Goal: Transaction & Acquisition: Obtain resource

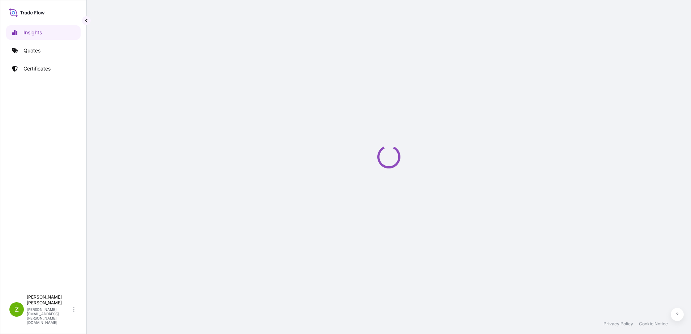
select select "2025"
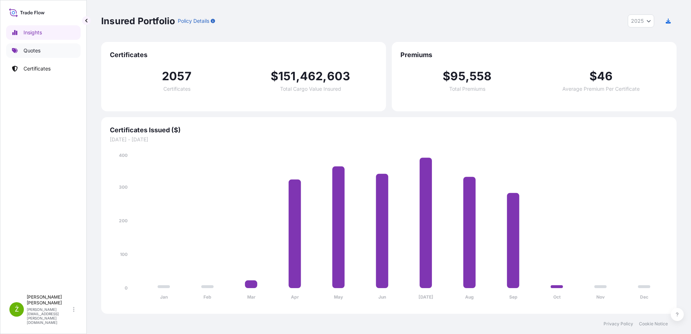
click at [44, 47] on link "Quotes" at bounding box center [43, 50] width 74 height 14
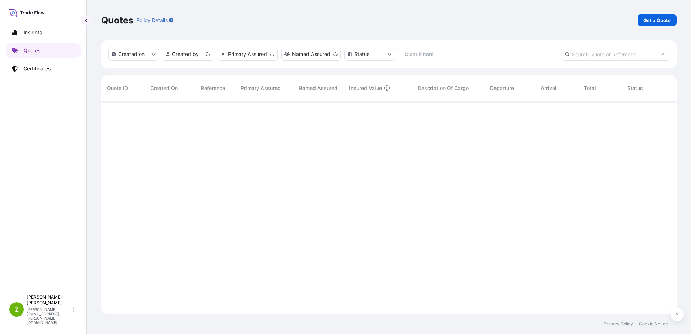
scroll to position [211, 570]
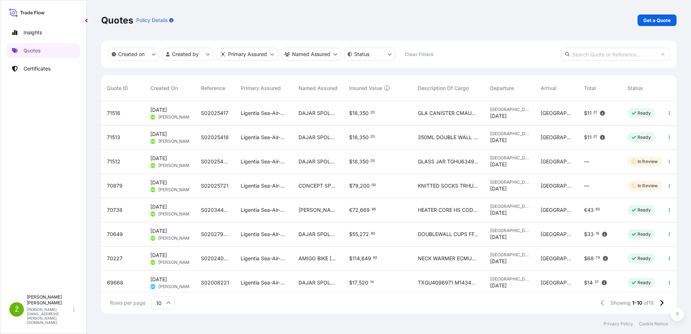
click at [498, 30] on div "Quotes Policy Details Get a Quote" at bounding box center [388, 20] width 575 height 40
click at [662, 17] on p "Get a Quote" at bounding box center [656, 20] width 27 height 7
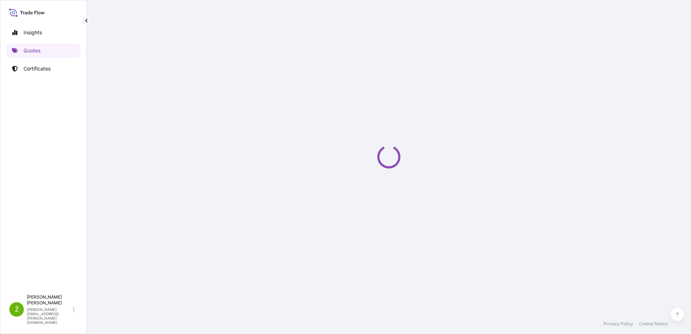
select select "Sea"
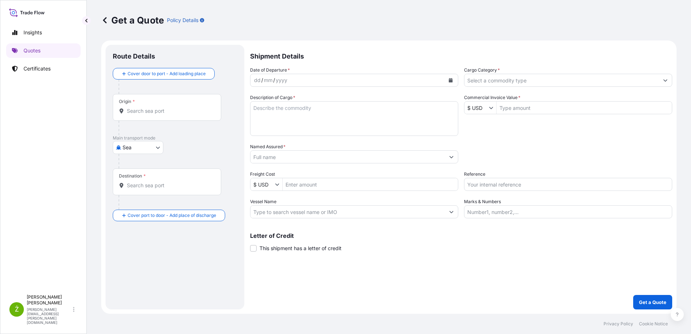
click at [346, 115] on textarea "Description of Cargo *" at bounding box center [354, 118] width 208 height 35
click at [516, 186] on input "Reference" at bounding box center [568, 184] width 208 height 13
paste input "S02034831"
type input "S02034831"
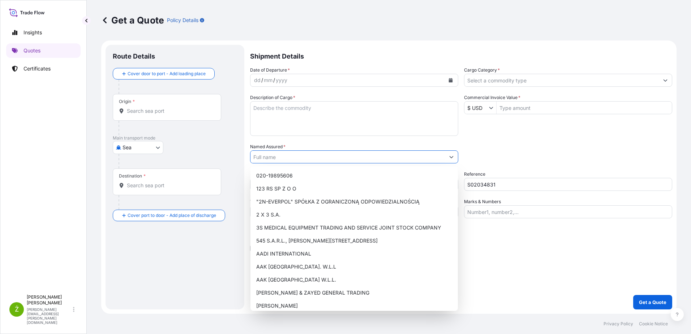
click at [350, 152] on input "Named Assured *" at bounding box center [347, 156] width 194 height 13
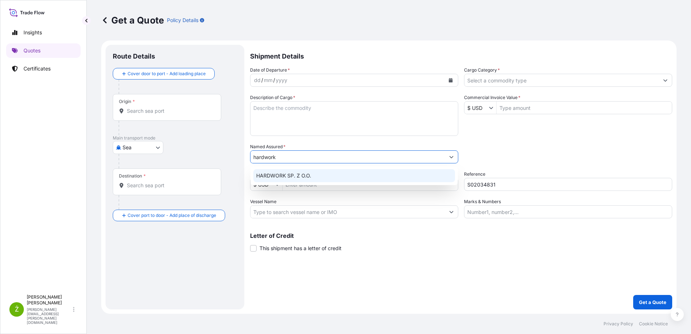
click at [377, 176] on div "HARDWORK SP. Z O.O." at bounding box center [354, 175] width 202 height 13
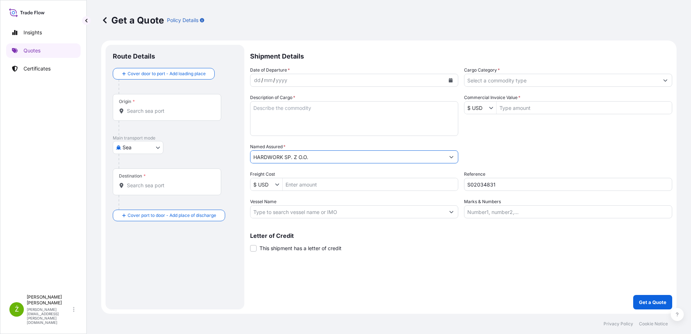
type input "HARDWORK SP. Z O.O."
click at [200, 120] on div "Origin *" at bounding box center [167, 107] width 108 height 27
click at [200, 115] on input "Origin *" at bounding box center [169, 110] width 85 height 7
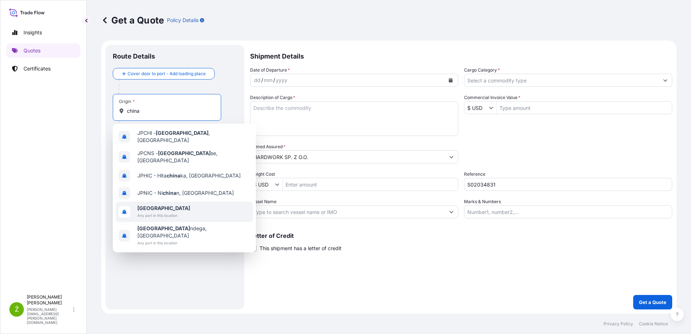
click at [160, 212] on span "Any port in this location" at bounding box center [163, 215] width 53 height 7
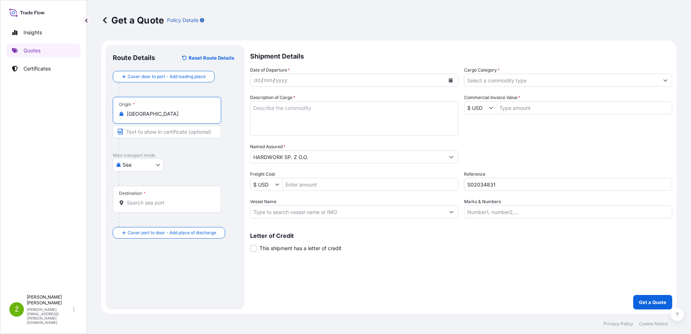
type input "[GEOGRAPHIC_DATA]"
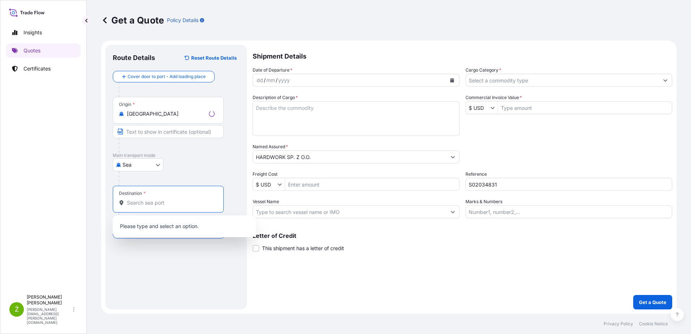
click at [150, 202] on input "Destination *" at bounding box center [171, 202] width 88 height 7
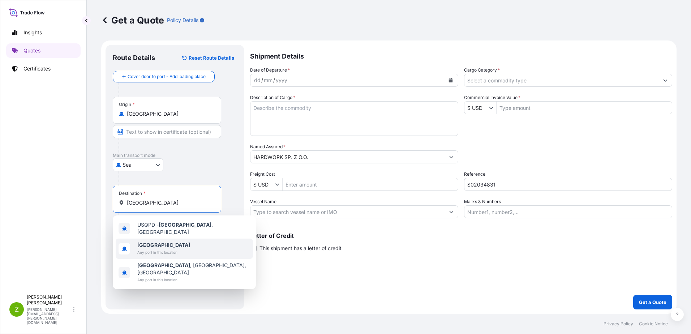
click at [140, 244] on b "[GEOGRAPHIC_DATA]" at bounding box center [163, 245] width 53 height 6
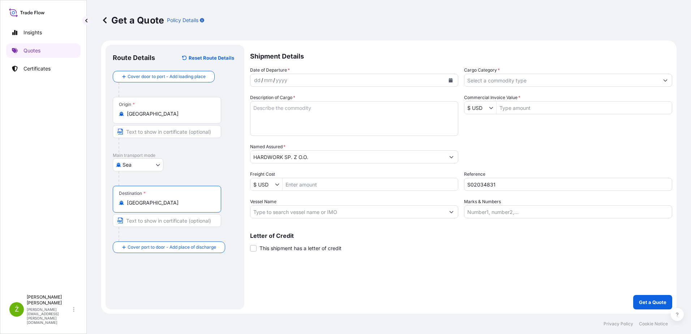
type input "[GEOGRAPHIC_DATA]"
click at [449, 80] on icon "Calendar" at bounding box center [451, 80] width 4 height 4
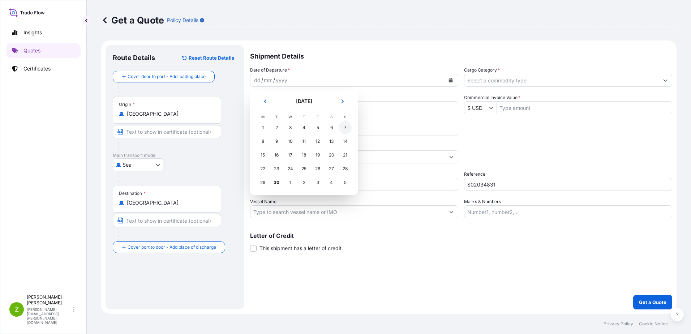
click at [345, 129] on div "7" at bounding box center [345, 127] width 13 height 13
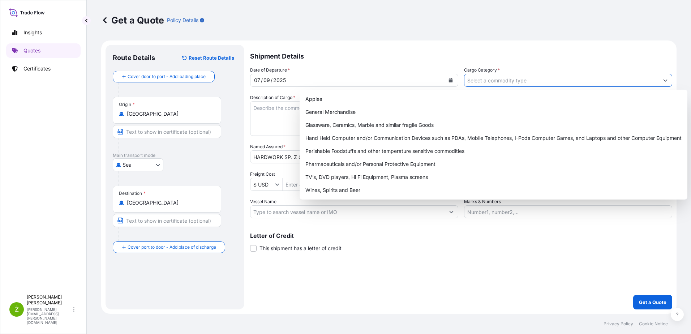
click at [508, 85] on input "Cargo Category *" at bounding box center [561, 80] width 194 height 13
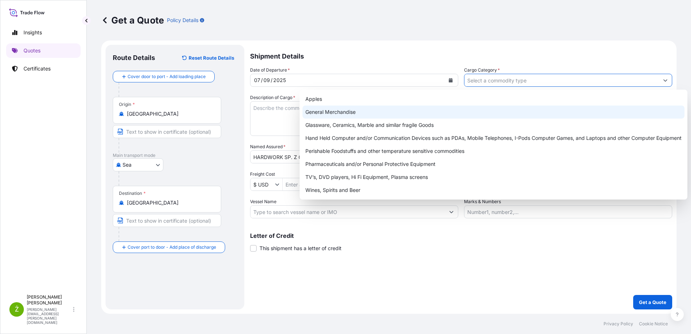
click at [360, 112] on div "General Merchandise" at bounding box center [493, 112] width 382 height 13
type input "General Merchandise"
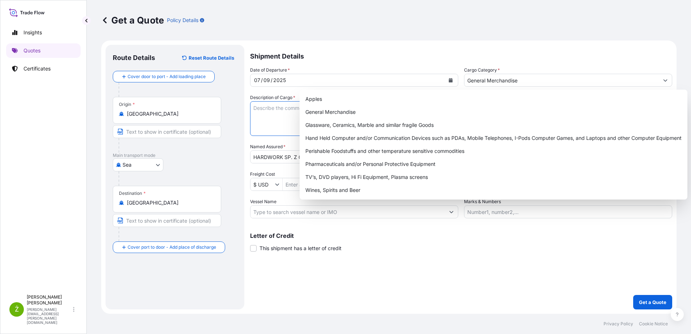
click at [284, 108] on textarea "Description of Cargo *" at bounding box center [354, 118] width 208 height 35
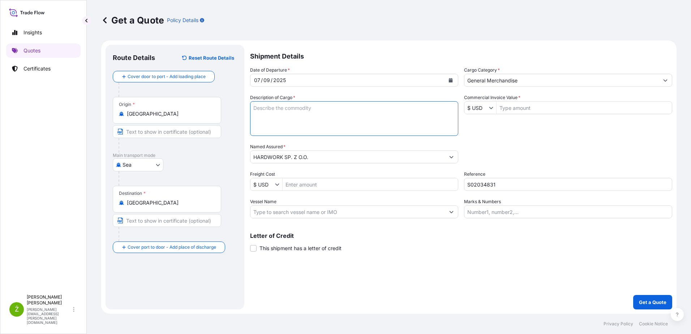
paste textarea "S02034831"
click at [289, 106] on textarea "S02034831" at bounding box center [354, 118] width 208 height 35
paste textarea "PONGE SAND BLOCK"
click at [279, 118] on textarea "SPONGE SAND BLOCK" at bounding box center [354, 118] width 208 height 35
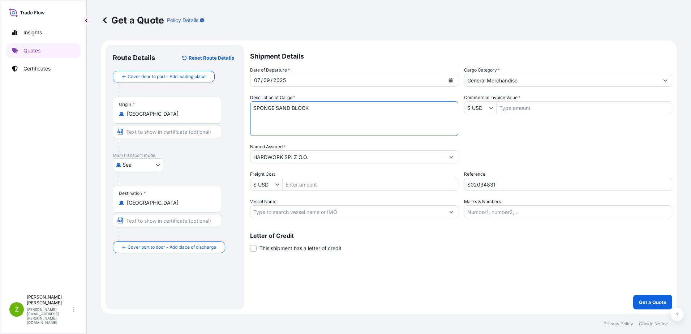
paste textarea "MSMU7703444 FJ25542232 40HC 8559.00 KG 68.16 M3 1375 CTN"
type textarea "SPONGE SAND BLOCK MSMU7703444 FJ25542232 40HC 8559.00 KG 68.16 M3 1375 CTN"
click at [533, 104] on input "Commercial Invoice Value *" at bounding box center [583, 107] width 175 height 13
type input "1,000"
click at [552, 141] on div "Date of Departure * [DATE] Cargo Category * General Merchandise Description of …" at bounding box center [461, 142] width 422 height 152
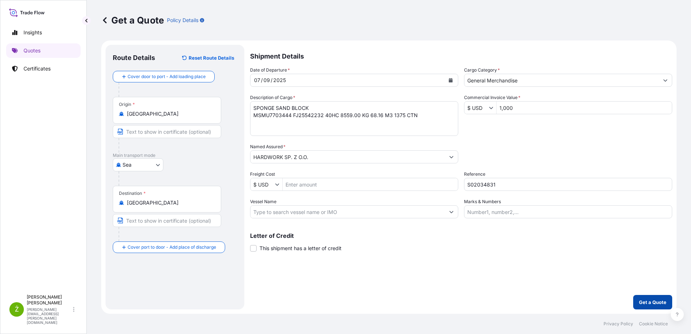
click at [652, 299] on p "Get a Quote" at bounding box center [652, 301] width 27 height 7
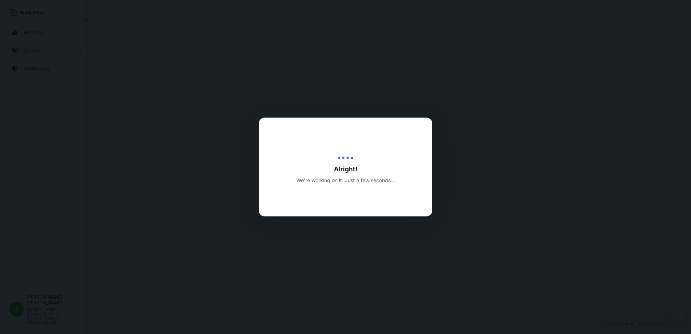
select select "Sea"
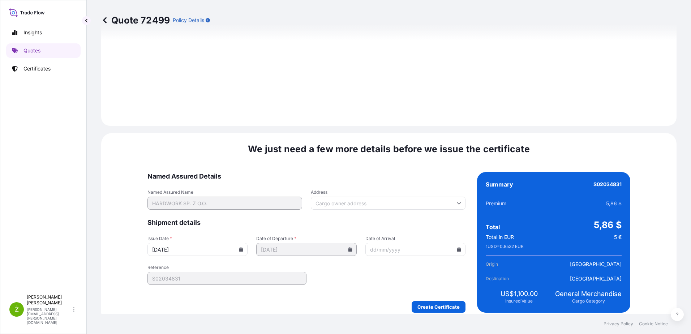
scroll to position [769, 0]
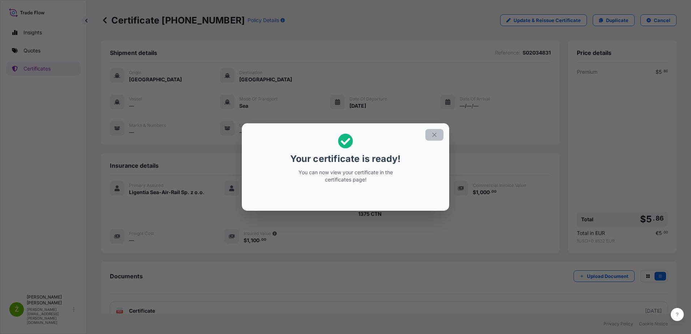
click at [433, 132] on icon "button" at bounding box center [434, 135] width 7 height 7
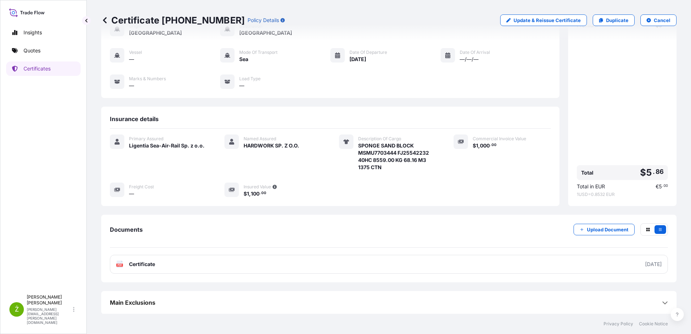
scroll to position [47, 0]
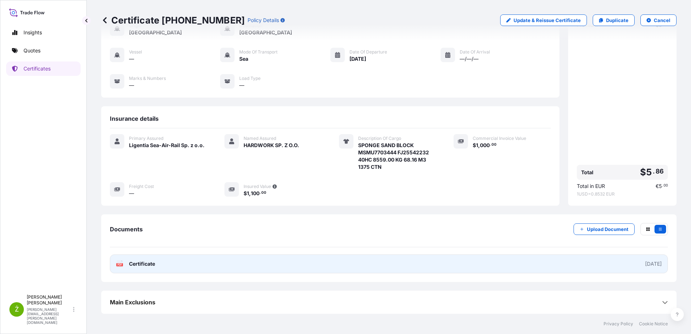
click at [367, 262] on link "PDF Certificate [DATE]" at bounding box center [389, 263] width 558 height 19
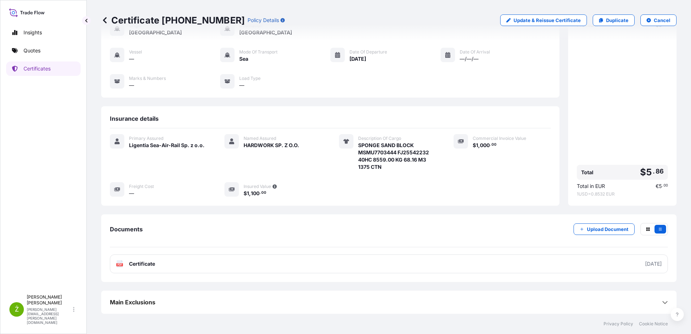
click at [170, 20] on p "Certificate [PHONE_NUMBER]" at bounding box center [172, 20] width 143 height 12
copy p "Certificate [PHONE_NUMBER]"
click at [619, 17] on p "Duplicate" at bounding box center [617, 20] width 22 height 7
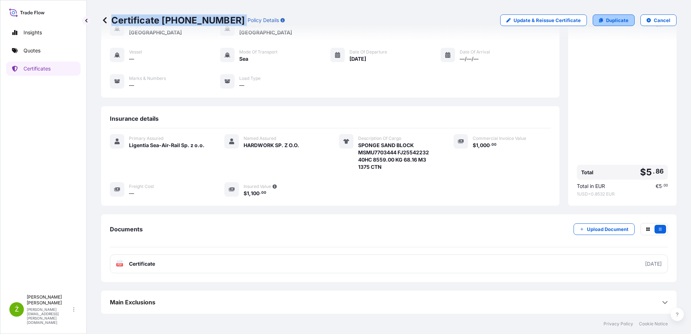
select select "Sea"
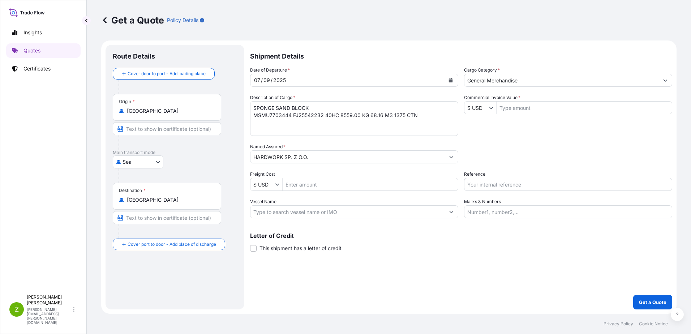
click at [504, 184] on input "Reference" at bounding box center [568, 184] width 208 height 13
paste input "S02049010"
type input "S02049010"
click at [512, 107] on input "Commercial Invoice Value *" at bounding box center [583, 107] width 175 height 13
type input "1,000"
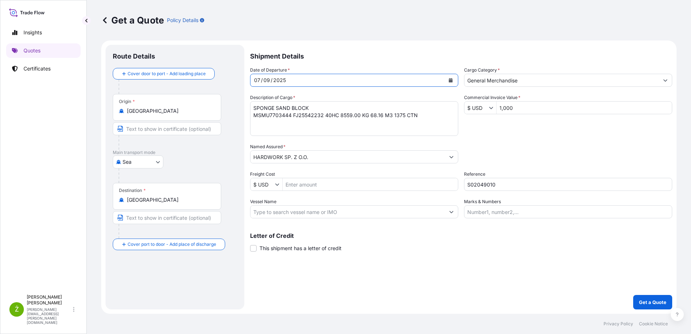
click at [457, 78] on div "[DATE]" at bounding box center [354, 80] width 208 height 13
click at [451, 81] on icon "Calendar" at bounding box center [451, 80] width 4 height 4
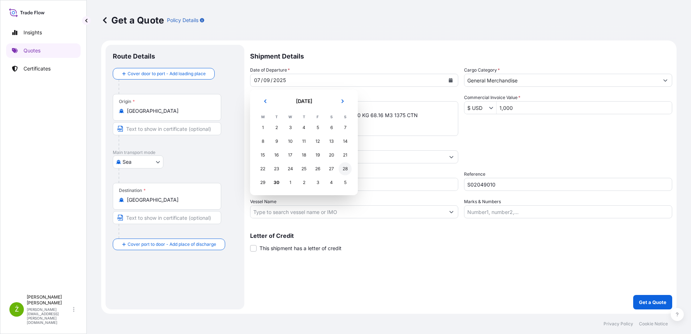
click at [344, 171] on div "28" at bounding box center [345, 168] width 13 height 13
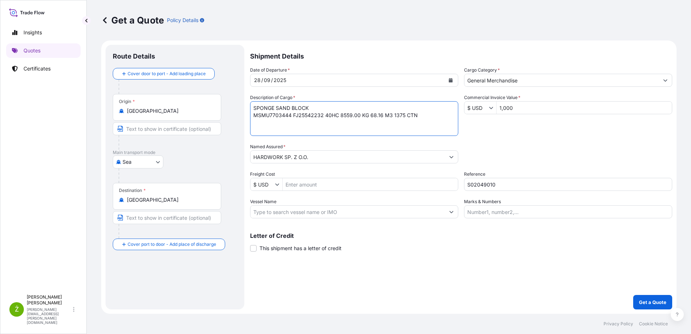
drag, startPoint x: 428, startPoint y: 115, endPoint x: 237, endPoint y: 115, distance: 190.8
click at [237, 115] on form "Route Details Cover door to port - Add loading place Place of loading Road / [G…" at bounding box center [388, 176] width 575 height 273
paste textarea "ODEOOCU5884970 OOLKRA1694 40HC 7343.00 KG 74.89 M3 3973"
drag, startPoint x: 268, startPoint y: 116, endPoint x: 242, endPoint y: 115, distance: 26.4
click at [242, 115] on form "Route Details Cover door to port - Add loading place Place of loading Road / [G…" at bounding box center [388, 176] width 575 height 273
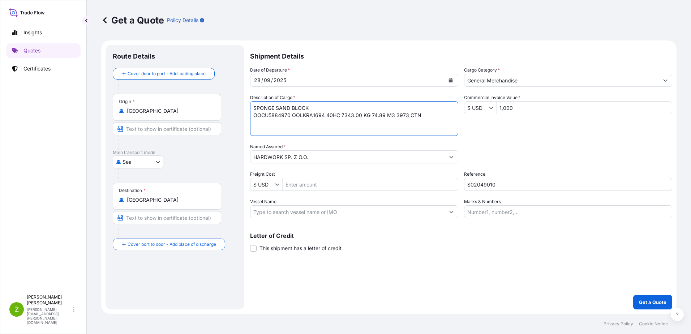
type textarea "SPONGE SAND BLOCK OOCU5884970 OOLKRA1694 40HC 7343.00 KG 74.89 M3 3973 CTN"
click at [662, 300] on p "Get a Quote" at bounding box center [652, 301] width 27 height 7
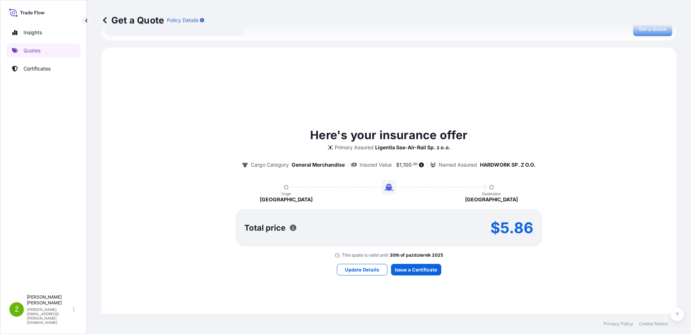
scroll to position [325, 0]
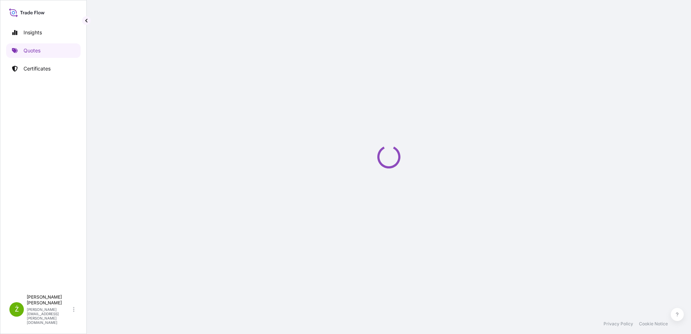
select select "Sea"
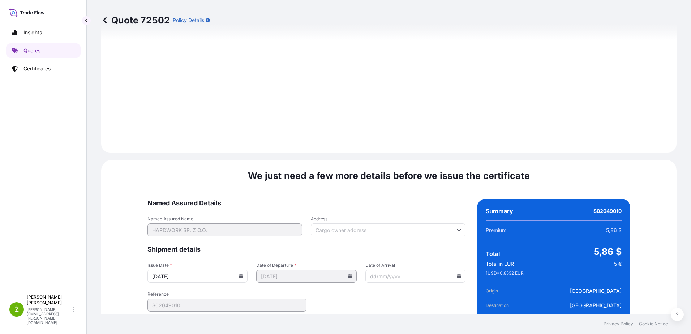
scroll to position [769, 0]
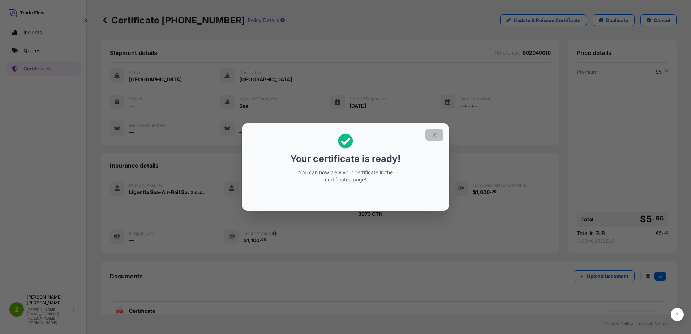
click at [437, 137] on icon "button" at bounding box center [434, 135] width 7 height 7
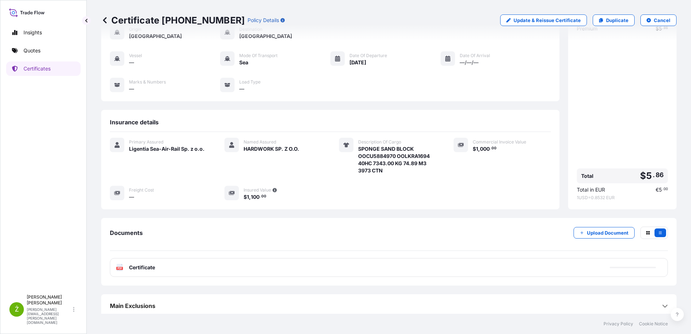
scroll to position [47, 0]
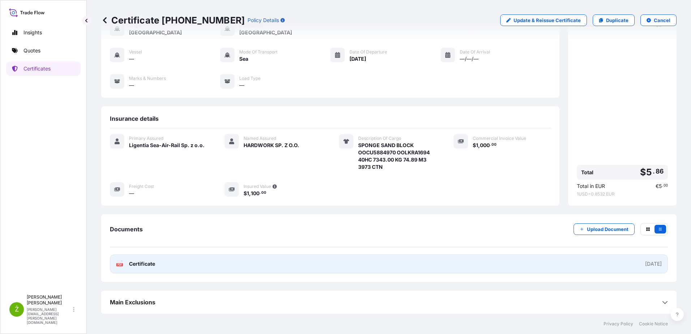
click at [265, 258] on link "PDF Certificate [DATE]" at bounding box center [389, 263] width 558 height 19
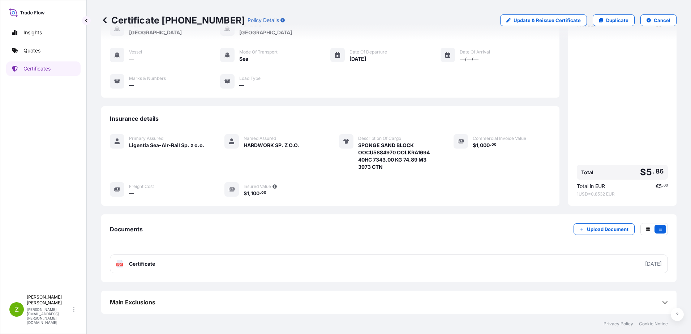
click at [173, 16] on p "Certificate [PHONE_NUMBER]" at bounding box center [172, 20] width 143 height 12
copy p "Certificate [PHONE_NUMBER]"
click at [610, 18] on p "Duplicate" at bounding box center [617, 20] width 22 height 7
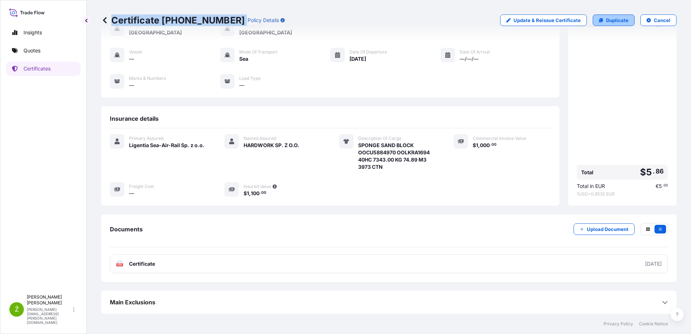
select select "Sea"
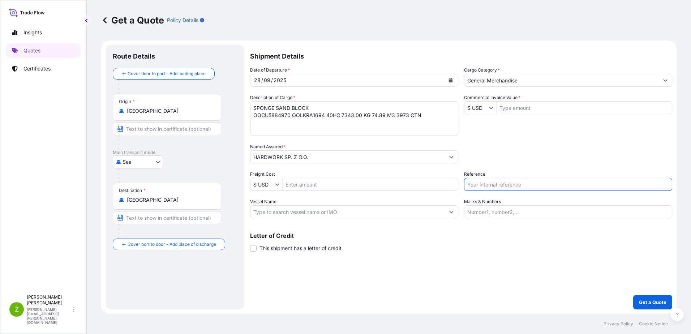
click at [483, 182] on input "Reference" at bounding box center [568, 184] width 208 height 13
paste input "S02052488"
type input "S02052488"
click at [510, 103] on input "Commercial Invoice Value *" at bounding box center [583, 107] width 175 height 13
type input "1,000"
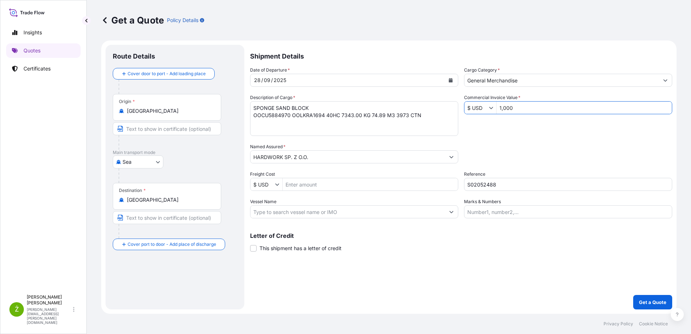
click at [452, 82] on button "Calendar" at bounding box center [451, 80] width 12 height 12
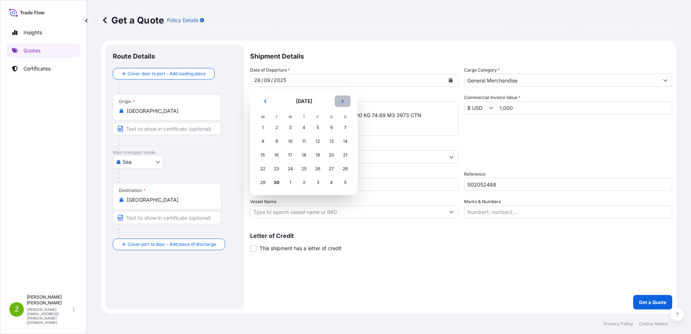
click at [343, 100] on icon "Next" at bounding box center [342, 101] width 4 height 4
click at [349, 128] on div "5" at bounding box center [345, 127] width 13 height 13
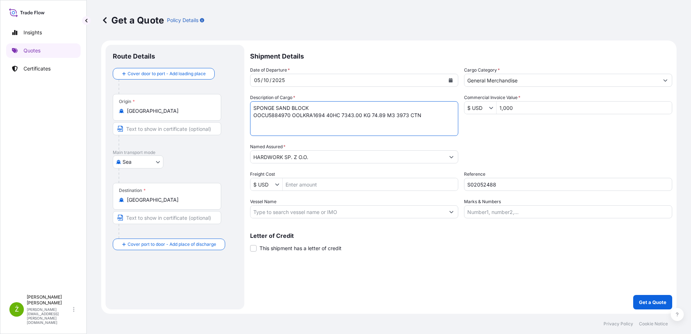
drag, startPoint x: 417, startPoint y: 115, endPoint x: 215, endPoint y: 113, distance: 202.4
click at [215, 113] on form "Route Details Cover door to port - Add loading place Place of loading Road / [G…" at bounding box center [388, 176] width 575 height 273
click at [319, 128] on textarea "SPONGE SAND BLOCK OOCU5884970 OOLKRA1694 40HC 7343.00 KG 74.89 M3 3973 CTN" at bounding box center [354, 118] width 208 height 35
type textarea "SPONGE SAND BLOCK 40hc 8650 kg/ 69 cbm / 1375 ctn"
click at [659, 300] on p "Get a Quote" at bounding box center [652, 301] width 27 height 7
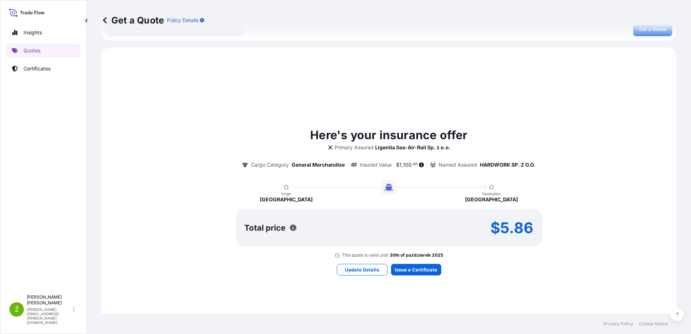
scroll to position [325, 0]
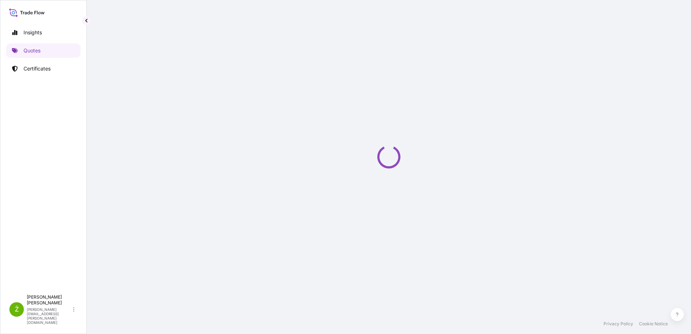
select select "Sea"
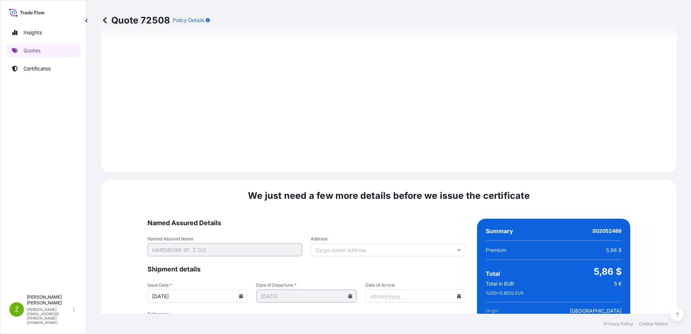
scroll to position [769, 0]
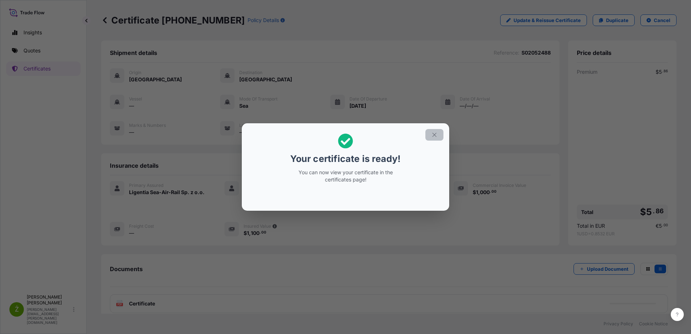
click at [432, 134] on icon "button" at bounding box center [434, 135] width 7 height 7
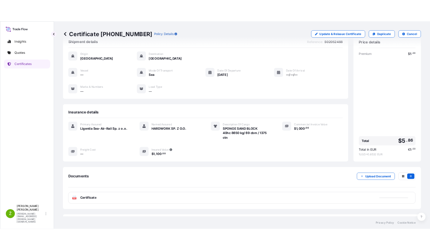
scroll to position [40, 0]
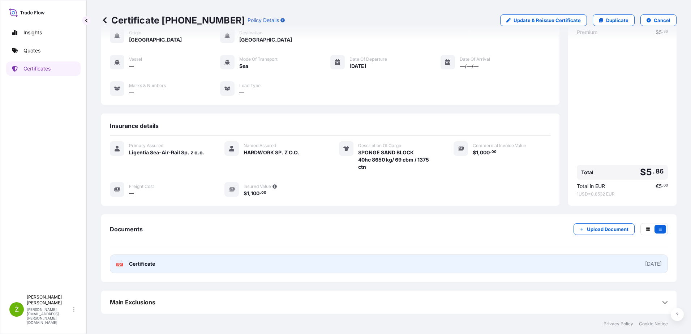
click at [167, 265] on link "PDF Certificate [DATE]" at bounding box center [389, 263] width 558 height 19
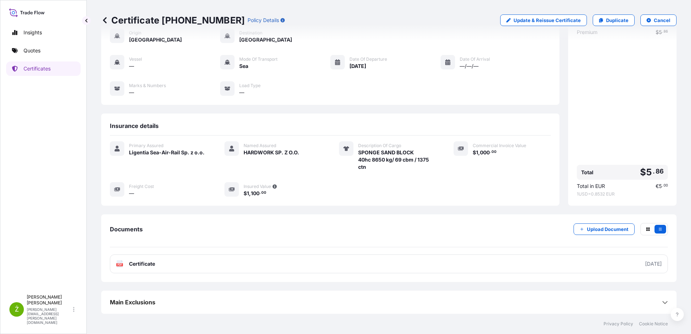
click at [193, 20] on p "Certificate [PHONE_NUMBER]" at bounding box center [172, 20] width 143 height 12
copy p "Certificate [PHONE_NUMBER]"
click at [644, 111] on div "Premium $ 5 . 86 Total $ 5 . 86 Total in EUR € 5 . 00 1 USD = 0.8532 EUR" at bounding box center [622, 113] width 91 height 168
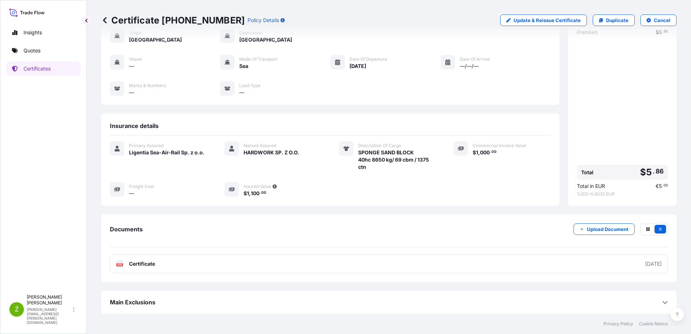
click at [8, 198] on div "Insights Quotes Certificates" at bounding box center [43, 155] width 74 height 272
click at [46, 51] on link "Quotes" at bounding box center [43, 50] width 74 height 14
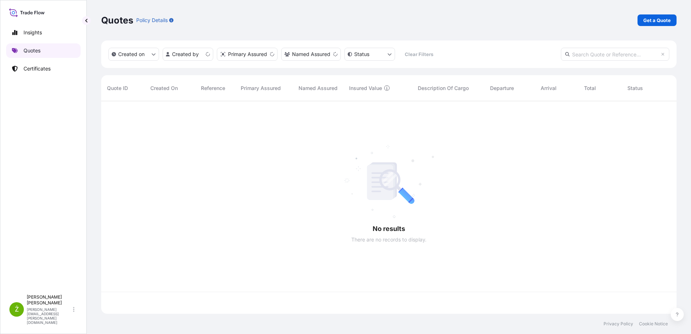
scroll to position [211, 570]
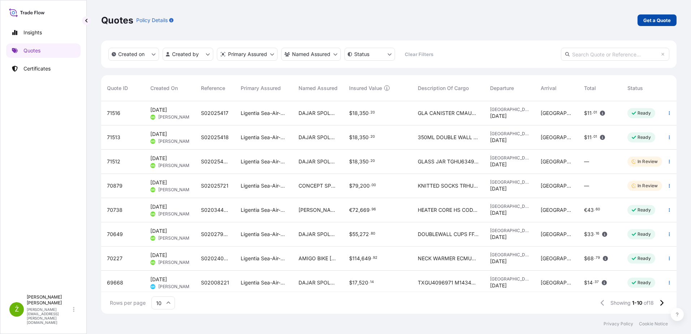
click at [667, 21] on p "Get a Quote" at bounding box center [656, 20] width 27 height 7
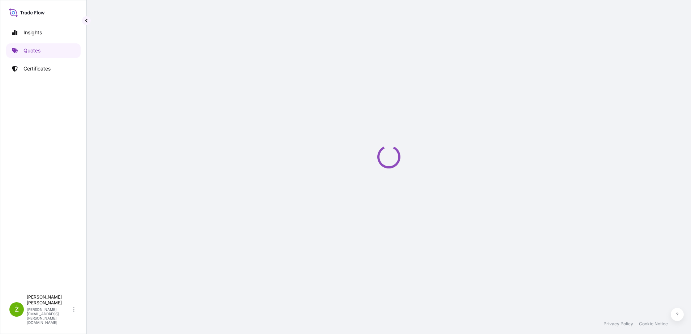
select select "Sea"
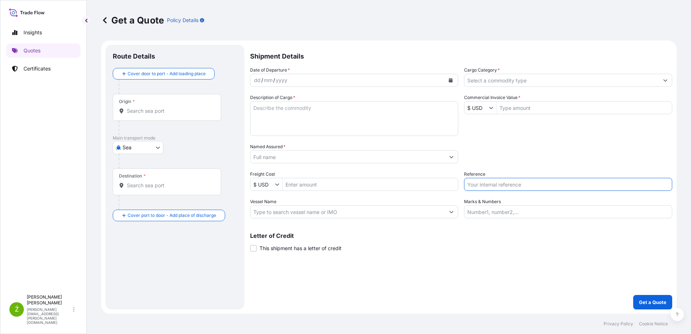
click at [529, 184] on input "Reference" at bounding box center [568, 184] width 208 height 13
paste input "S02034077"
type input "S02034077"
click at [311, 156] on input "Named Assured *" at bounding box center [347, 156] width 194 height 13
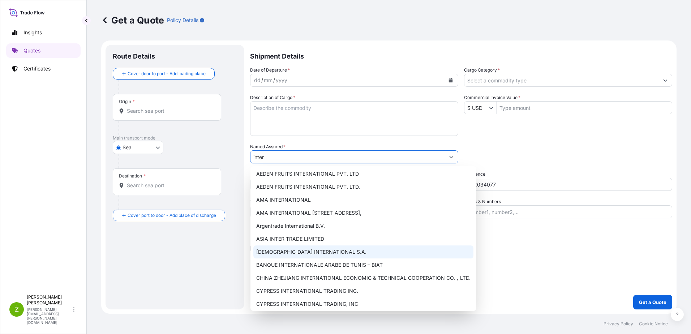
scroll to position [56, 0]
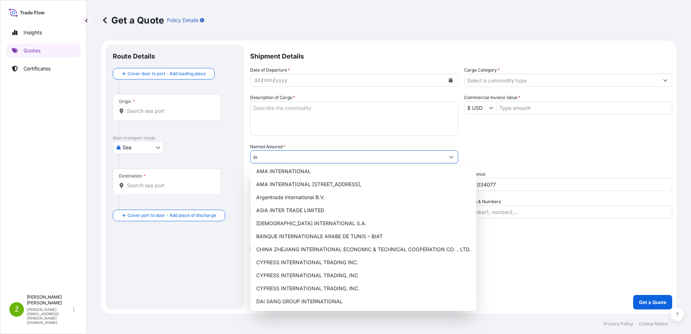
type input "i"
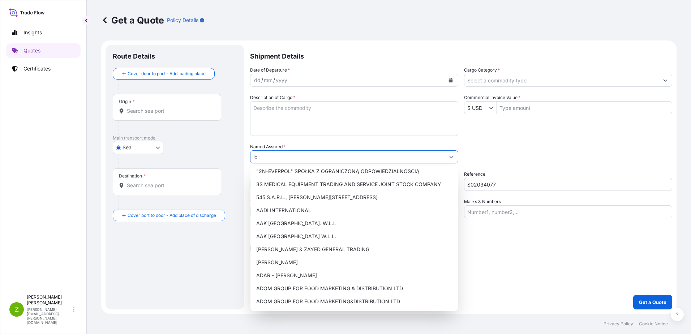
scroll to position [0, 0]
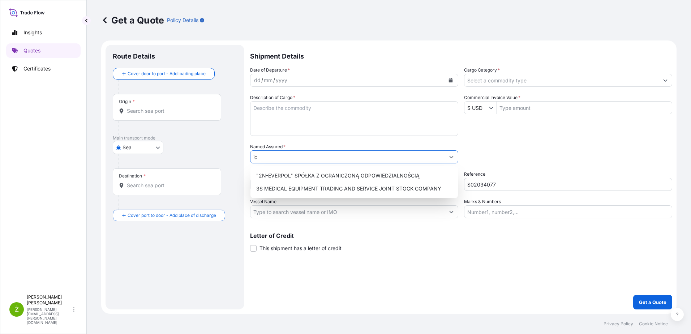
type input "ics"
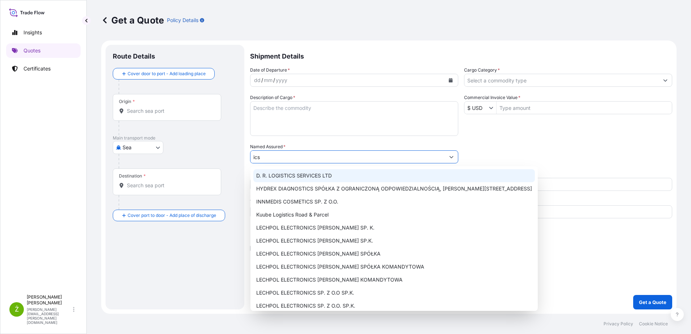
drag, startPoint x: 324, startPoint y: 151, endPoint x: 228, endPoint y: 137, distance: 97.8
click at [228, 137] on form "Route Details Cover door to port - Add loading place Place of loading Road / In…" at bounding box center [388, 176] width 575 height 273
